Goal: Task Accomplishment & Management: Manage account settings

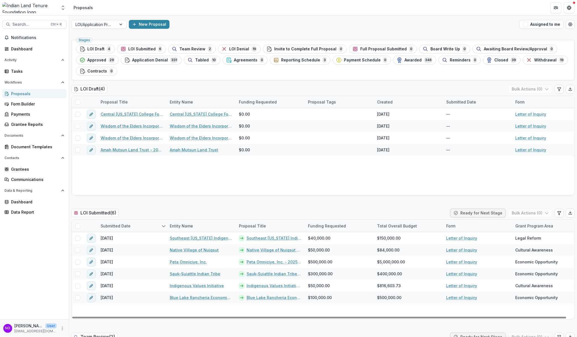
click at [116, 226] on div "Submitted Date" at bounding box center [115, 226] width 37 height 6
click at [119, 221] on div "Submitted Date" at bounding box center [131, 226] width 69 height 12
click at [160, 222] on div "Submitted Date" at bounding box center [131, 226] width 69 height 12
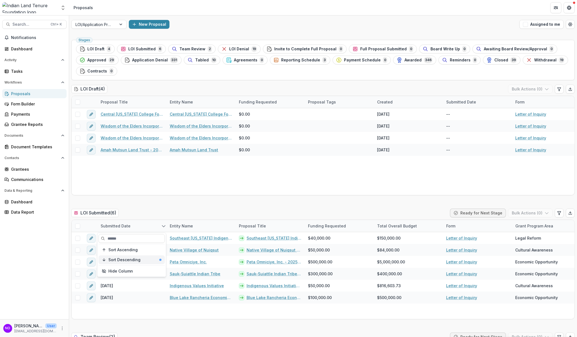
click at [138, 259] on span "Sort Descending" at bounding box center [124, 260] width 32 height 5
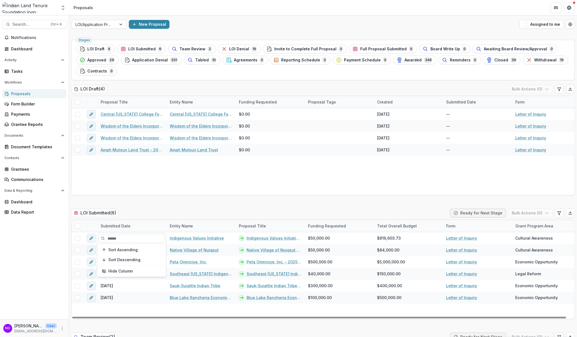
click at [158, 220] on div "Submitted Date" at bounding box center [131, 226] width 69 height 12
click at [157, 224] on div "Submitted Date" at bounding box center [131, 226] width 69 height 12
click at [127, 248] on span "Sort Ascending" at bounding box center [122, 250] width 29 height 5
click at [143, 225] on div "Submitted Date" at bounding box center [131, 226] width 69 height 12
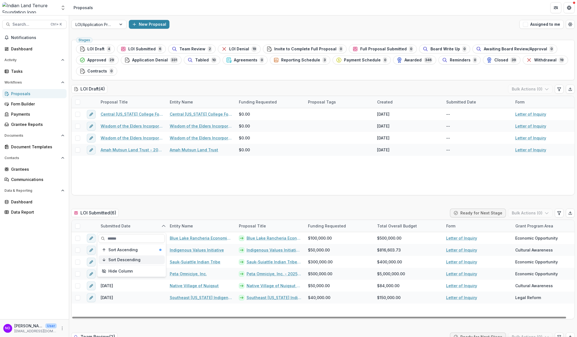
click at [132, 258] on span "Sort Descending" at bounding box center [124, 260] width 32 height 5
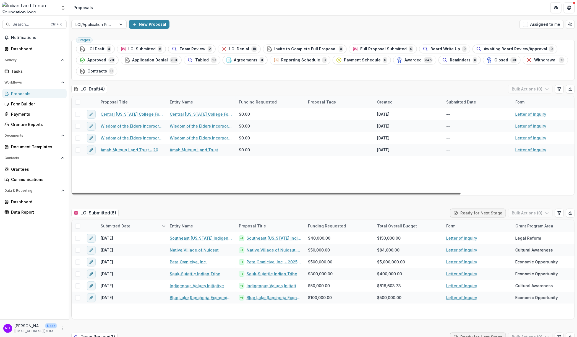
click at [173, 193] on div at bounding box center [266, 194] width 389 height 2
